Goal: Task Accomplishment & Management: Use online tool/utility

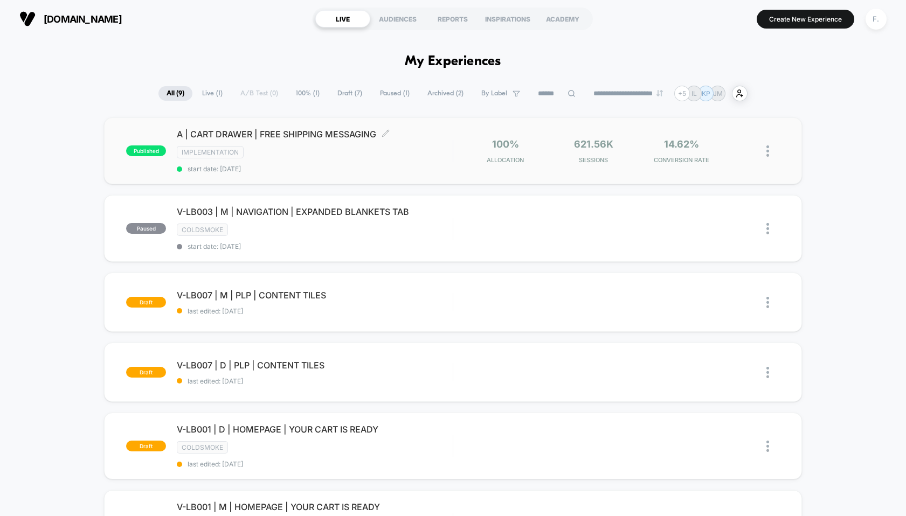
click at [276, 132] on span "A | CART DRAWER | FREE SHIPPING MESSAGING Click to edit experience details" at bounding box center [314, 134] width 275 height 11
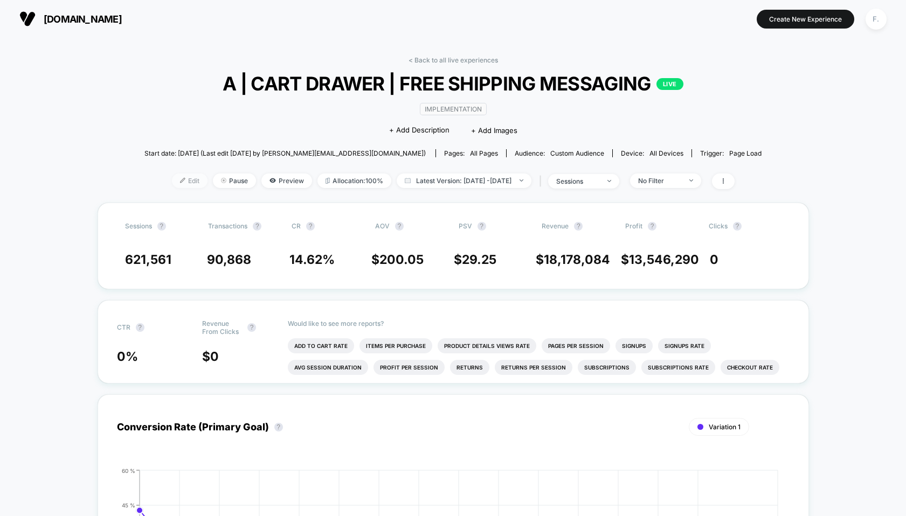
click at [178, 178] on span "Edit" at bounding box center [190, 180] width 36 height 15
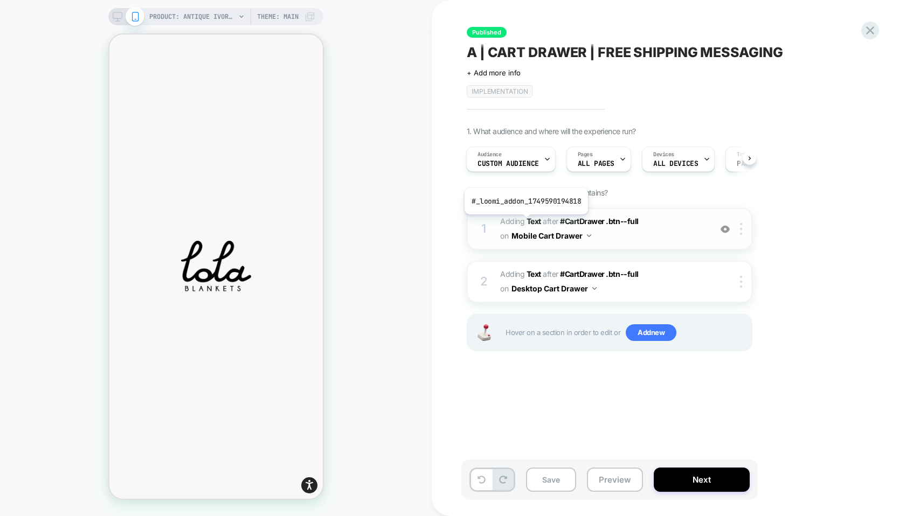
click at [524, 222] on span "Adding Text" at bounding box center [520, 221] width 41 height 9
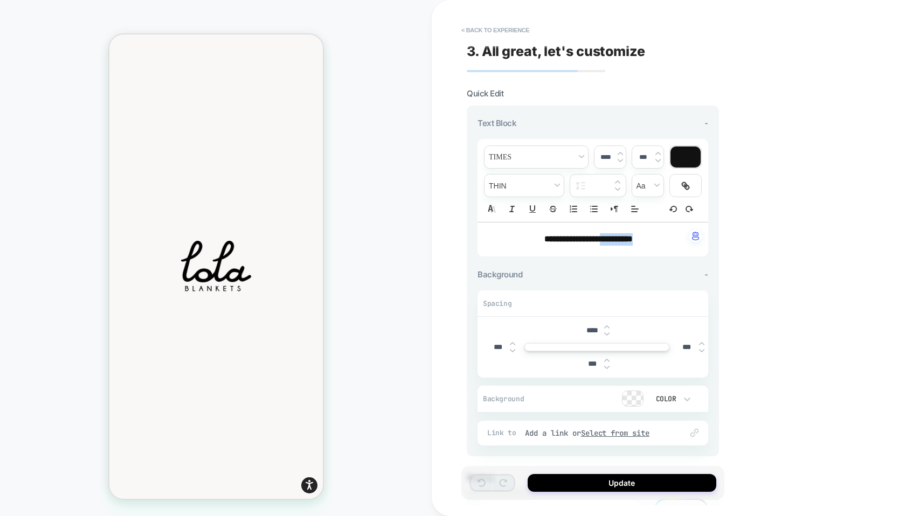
drag, startPoint x: 604, startPoint y: 239, endPoint x: 661, endPoint y: 240, distance: 57.1
click at [662, 241] on p "**********" at bounding box center [588, 239] width 201 height 12
type input "****"
click at [619, 485] on button "Update" at bounding box center [621, 483] width 189 height 18
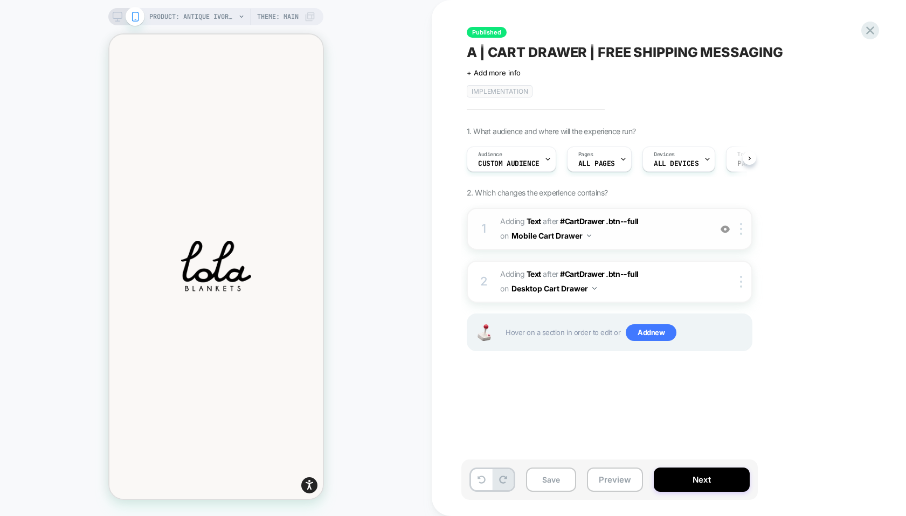
scroll to position [0, 1]
click at [663, 283] on span "#_loomi_addon_1749591017183 Adding Text AFTER #CartDrawer .btn--full #CartDrawe…" at bounding box center [602, 281] width 205 height 29
click at [538, 274] on b "Text" at bounding box center [533, 273] width 15 height 9
click at [596, 289] on img at bounding box center [594, 288] width 4 height 3
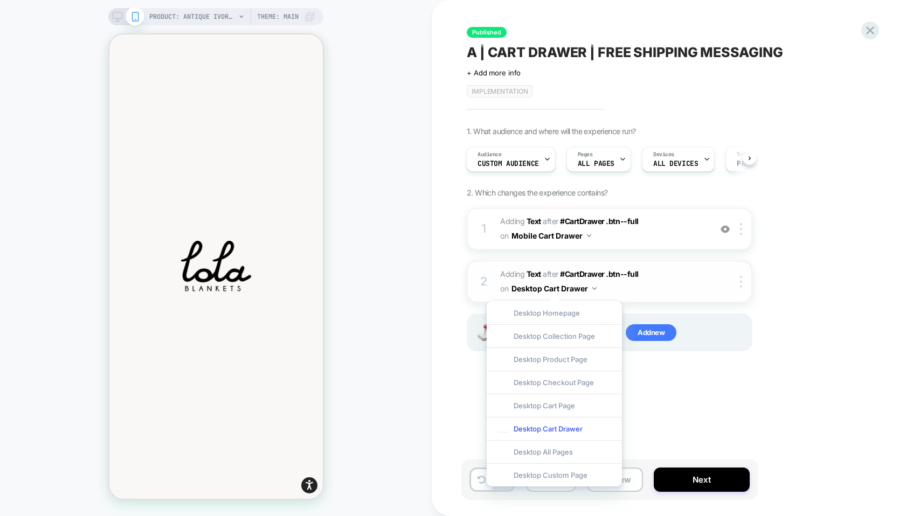
click at [596, 289] on img at bounding box center [594, 288] width 4 height 3
click at [631, 287] on span "#_loomi_addon_1749591017183 Adding Text AFTER #CartDrawer .btn--full #CartDrawe…" at bounding box center [602, 281] width 205 height 29
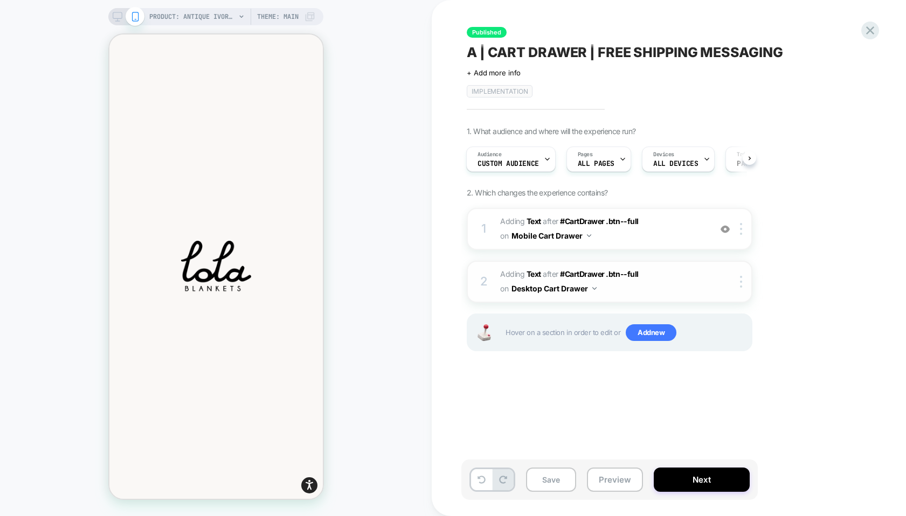
click at [631, 287] on span "#_loomi_addon_1749591017183 Adding Text AFTER #CartDrawer .btn--full #CartDrawe…" at bounding box center [602, 281] width 205 height 29
click at [735, 279] on div at bounding box center [743, 282] width 18 height 12
click at [531, 269] on b "Text" at bounding box center [533, 273] width 15 height 9
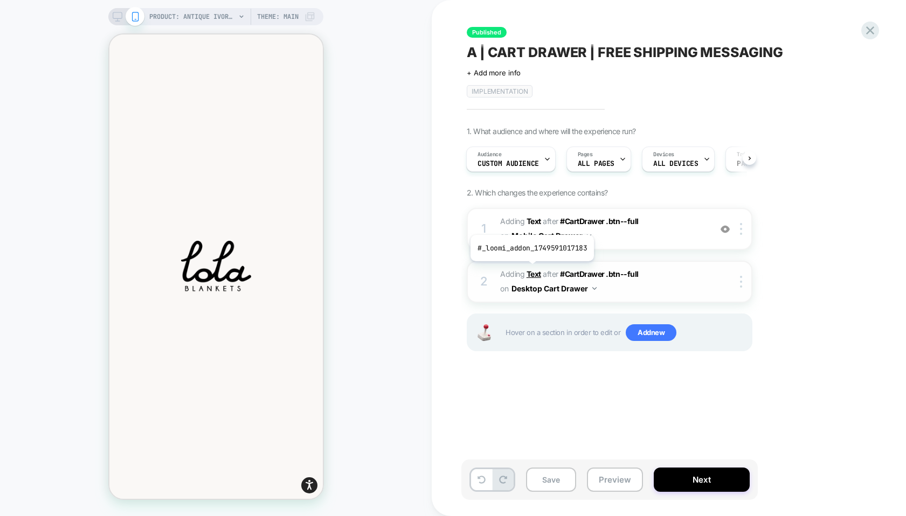
click at [531, 269] on b "Text" at bounding box center [533, 273] width 15 height 9
click at [117, 10] on div "PRODUCT: Antique Ivory [[PERSON_NAME]] Theme: MAIN" at bounding box center [215, 16] width 215 height 17
click at [117, 15] on icon at bounding box center [118, 17] width 10 height 10
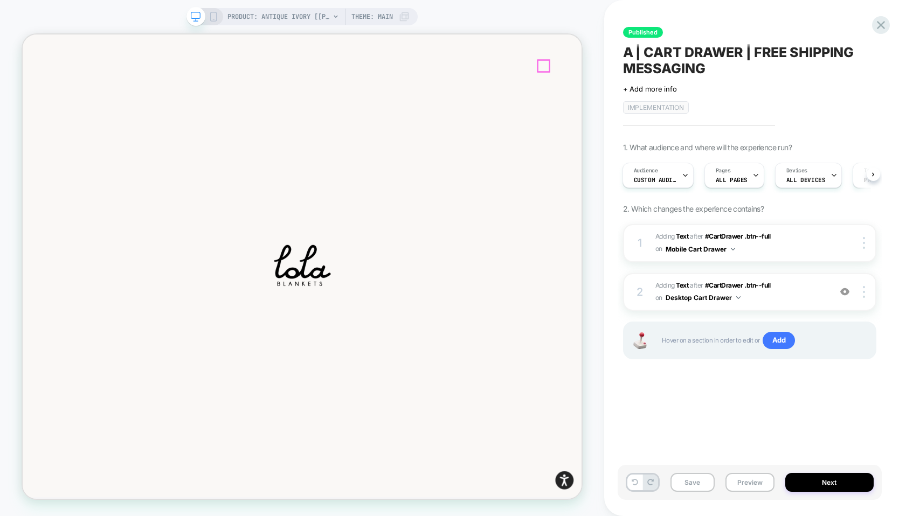
click at [23, 34] on icon at bounding box center [23, 34] width 0 height 0
click at [448, 516] on strong "FREE shipping on ALL orders" at bounding box center [395, 514] width 106 height 11
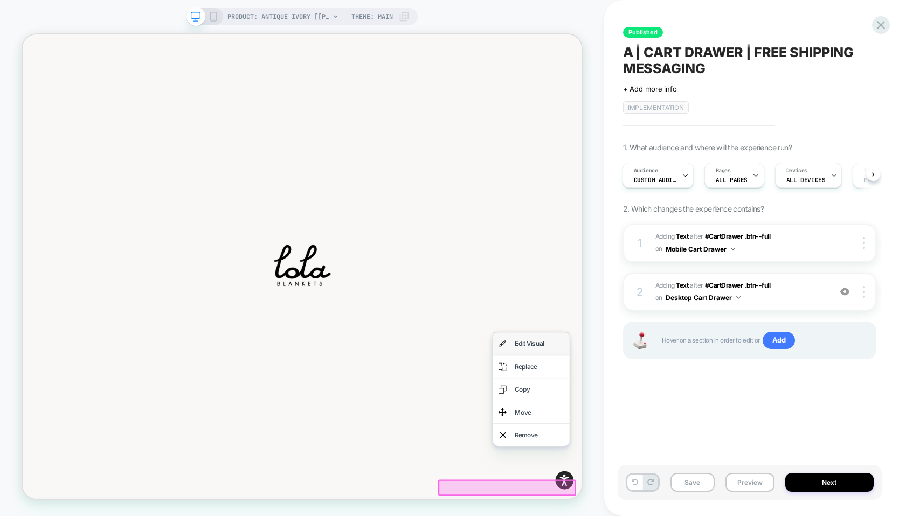
click at [691, 448] on div "Edit Visual" at bounding box center [711, 447] width 66 height 15
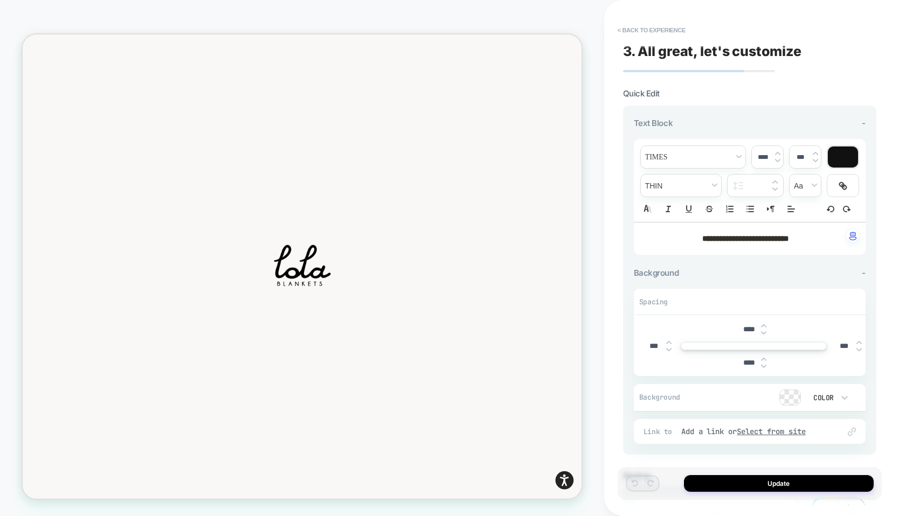
drag, startPoint x: 758, startPoint y: 237, endPoint x: 795, endPoint y: 233, distance: 37.9
click at [788, 235] on strong "**********" at bounding box center [745, 239] width 86 height 8
drag, startPoint x: 805, startPoint y: 241, endPoint x: 760, endPoint y: 241, distance: 45.3
click at [760, 241] on p "**********" at bounding box center [745, 238] width 202 height 11
type input "****"
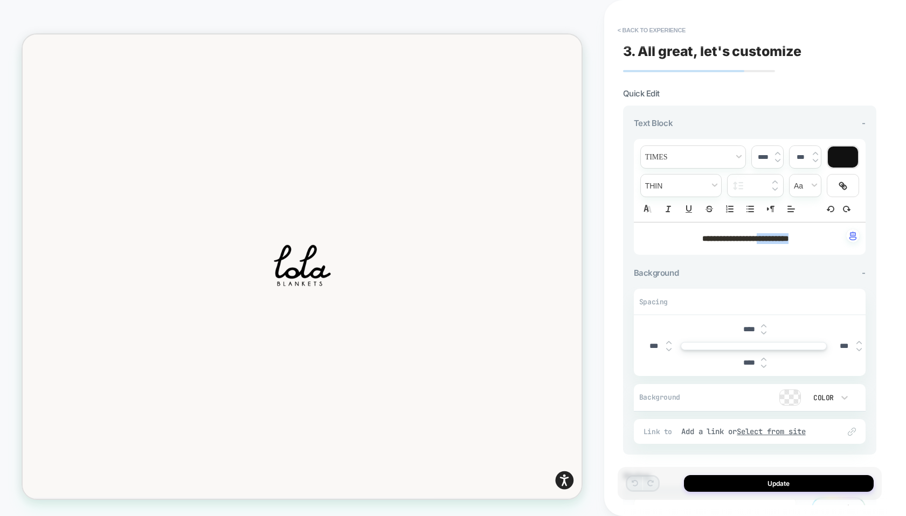
type input "******"
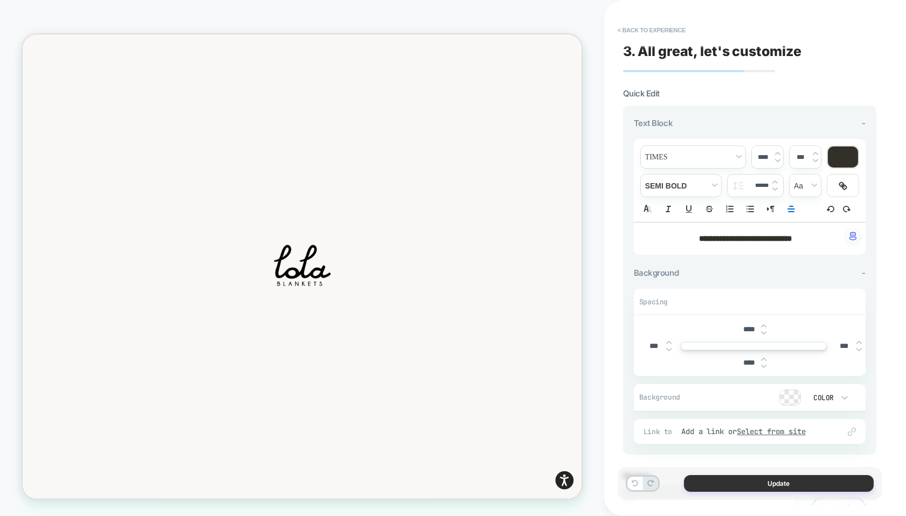
click at [796, 477] on button "Update" at bounding box center [779, 483] width 190 height 17
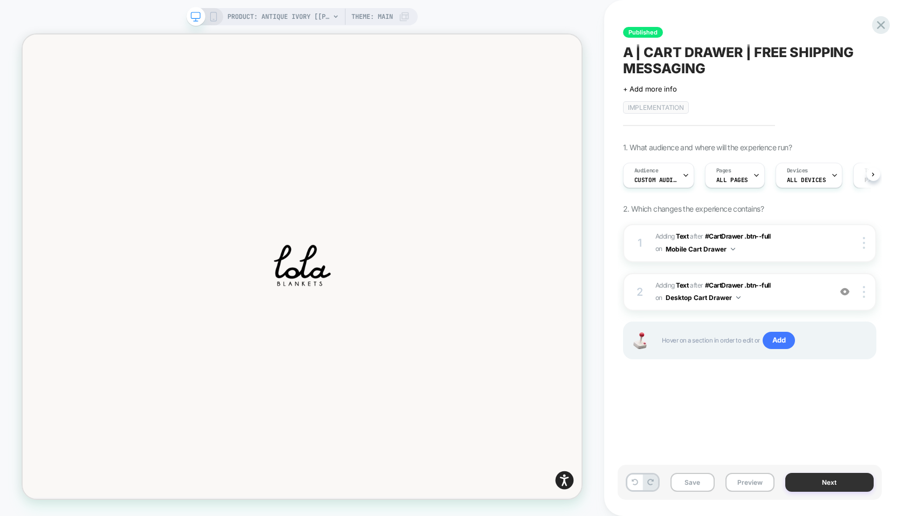
scroll to position [0, 1]
click at [807, 481] on button "Next" at bounding box center [829, 482] width 88 height 19
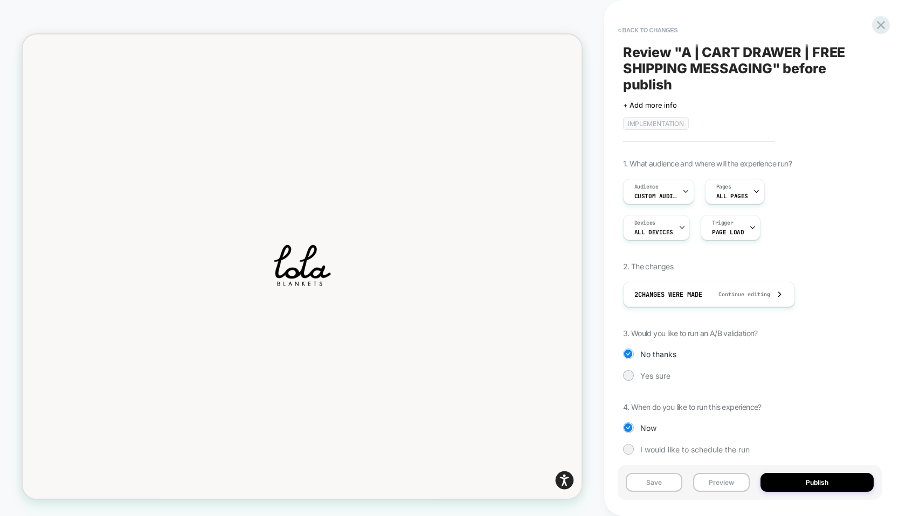
click at [807, 481] on button "Publish" at bounding box center [816, 482] width 113 height 19
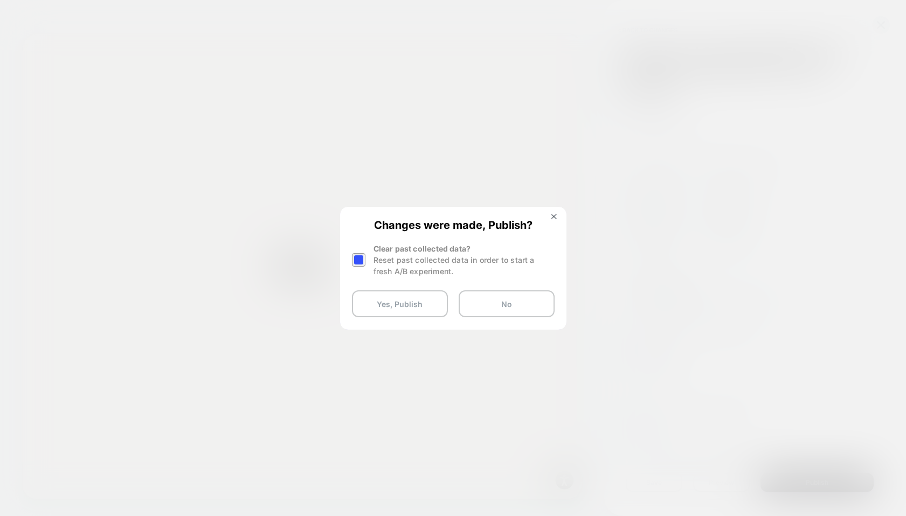
click at [358, 265] on div at bounding box center [358, 259] width 13 height 13
click at [377, 300] on button "Yes, Publish" at bounding box center [400, 303] width 96 height 27
